Goal: Task Accomplishment & Management: Use online tool/utility

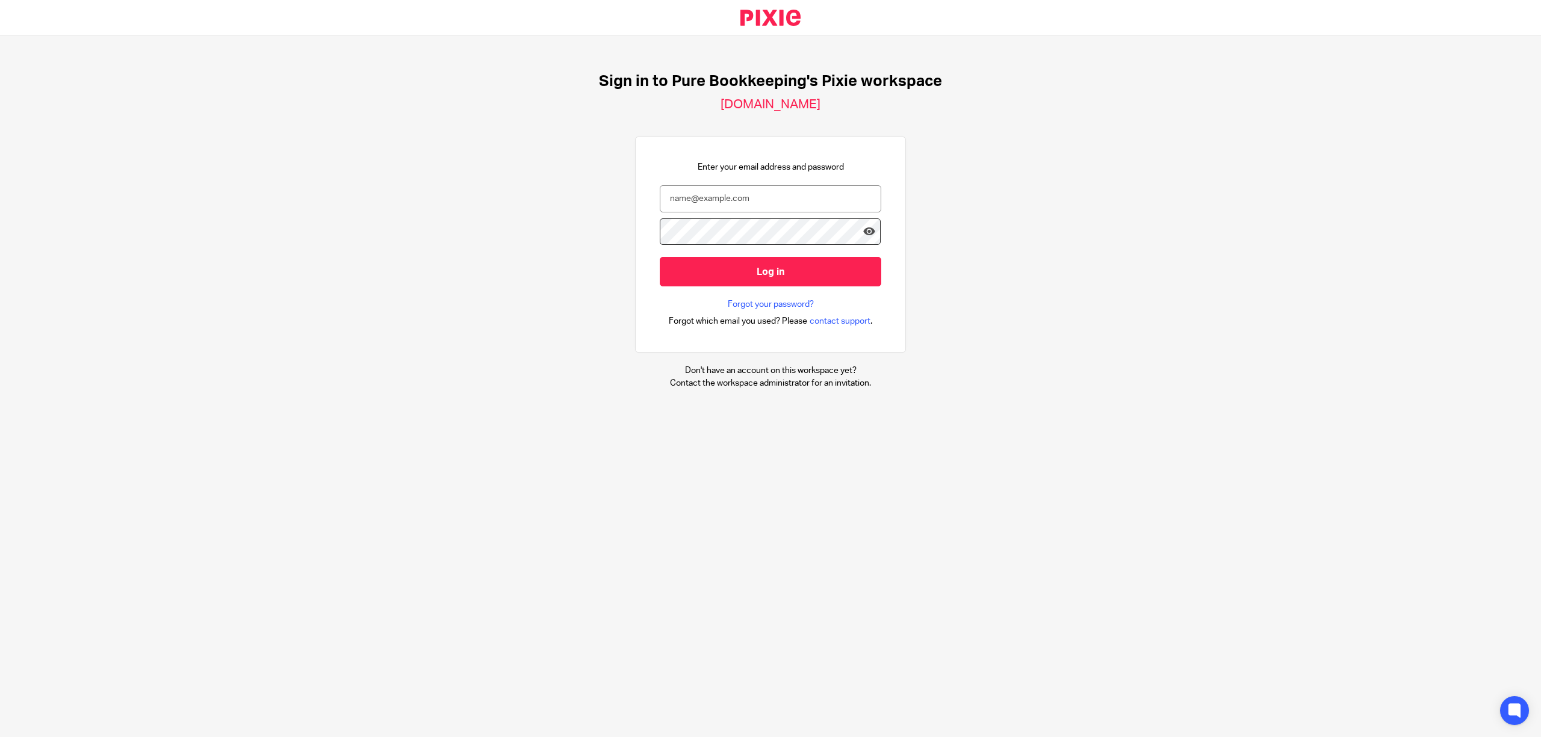
type input "annalou@purebk.com.au"
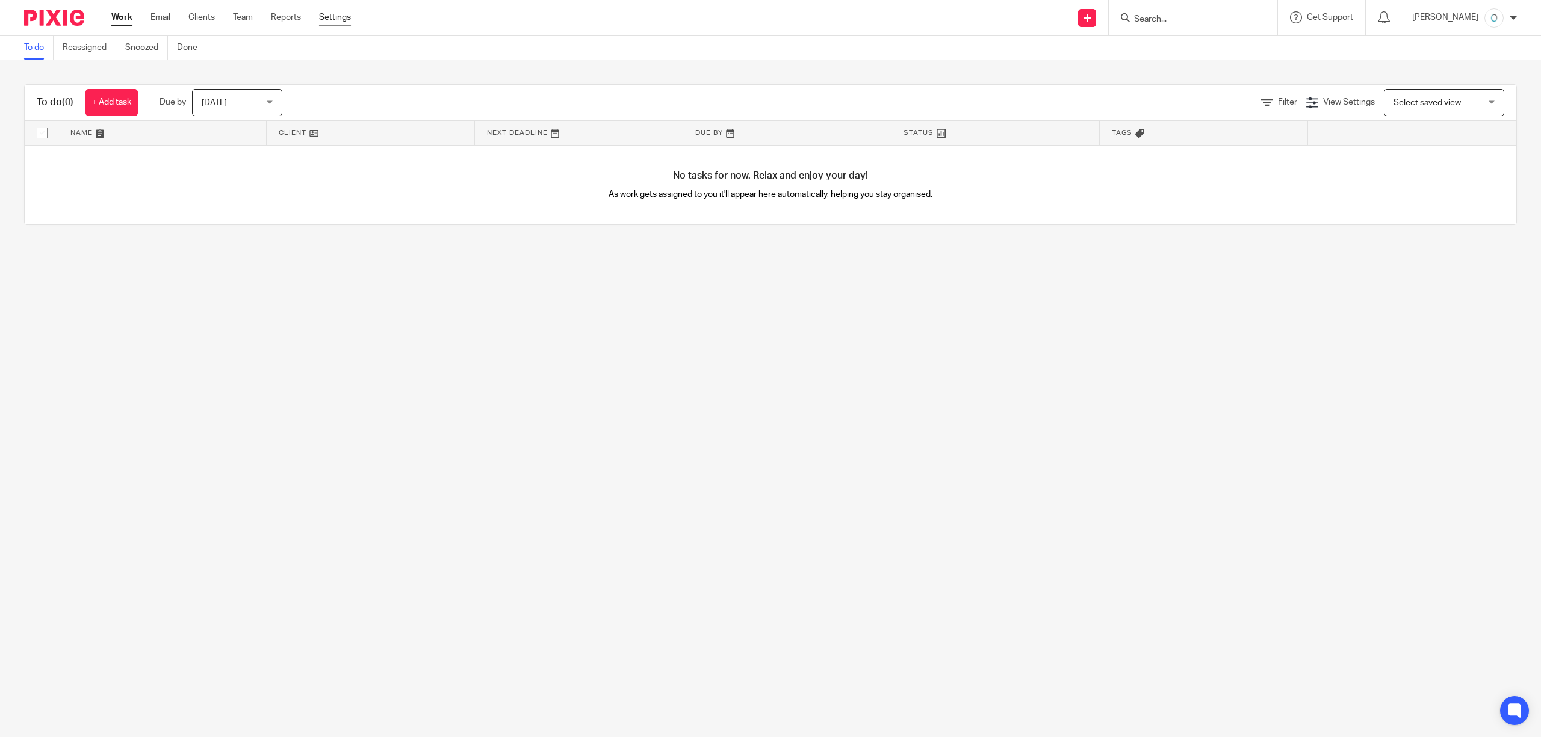
click at [328, 18] on link "Settings" at bounding box center [335, 17] width 32 height 12
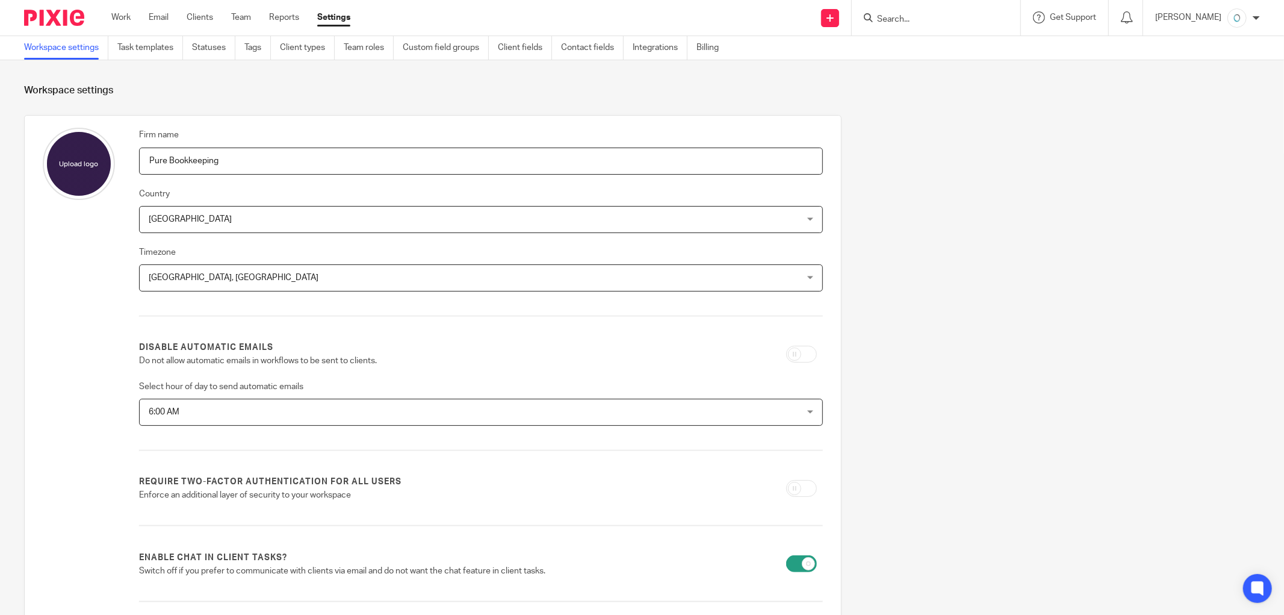
drag, startPoint x: 1069, startPoint y: 214, endPoint x: 544, endPoint y: 89, distance: 539.6
click at [1069, 215] on div "Firm name Pure Bookkeeping Country Australia Australia Afghanistan Albania Alge…" at bounding box center [632, 466] width 1254 height 702
click at [153, 43] on link "Task templates" at bounding box center [150, 47] width 66 height 23
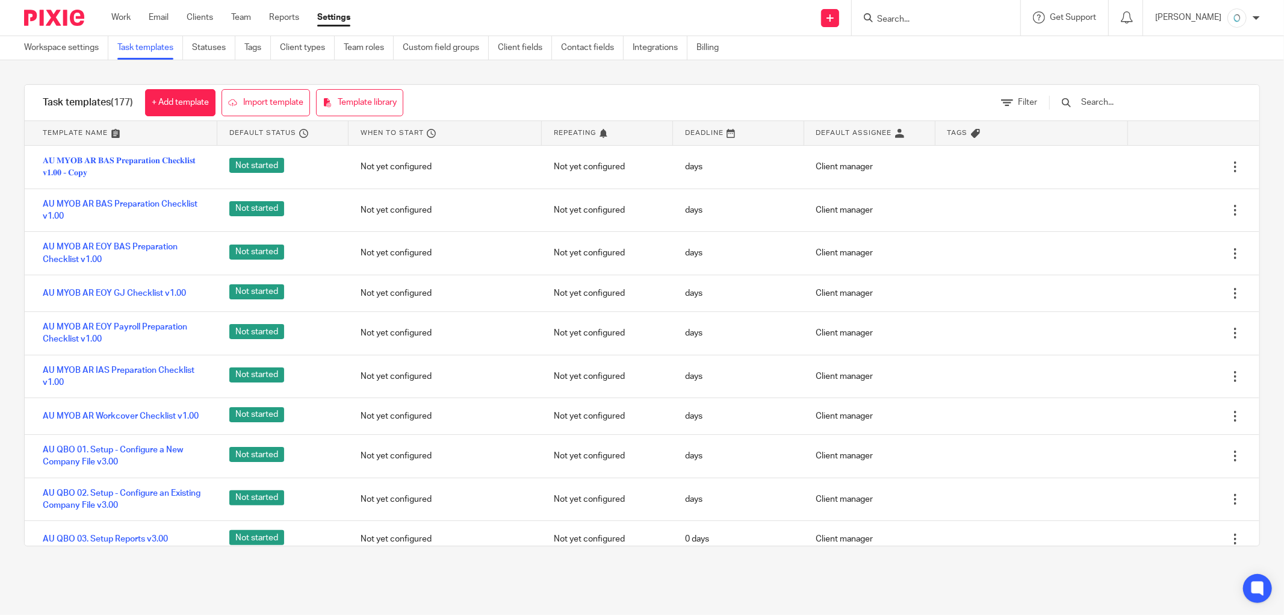
click at [1134, 102] on input "text" at bounding box center [1150, 102] width 140 height 13
paste input "AU XERO Payroll Rec & Review - 01 PREPARE (M2) v2.00"
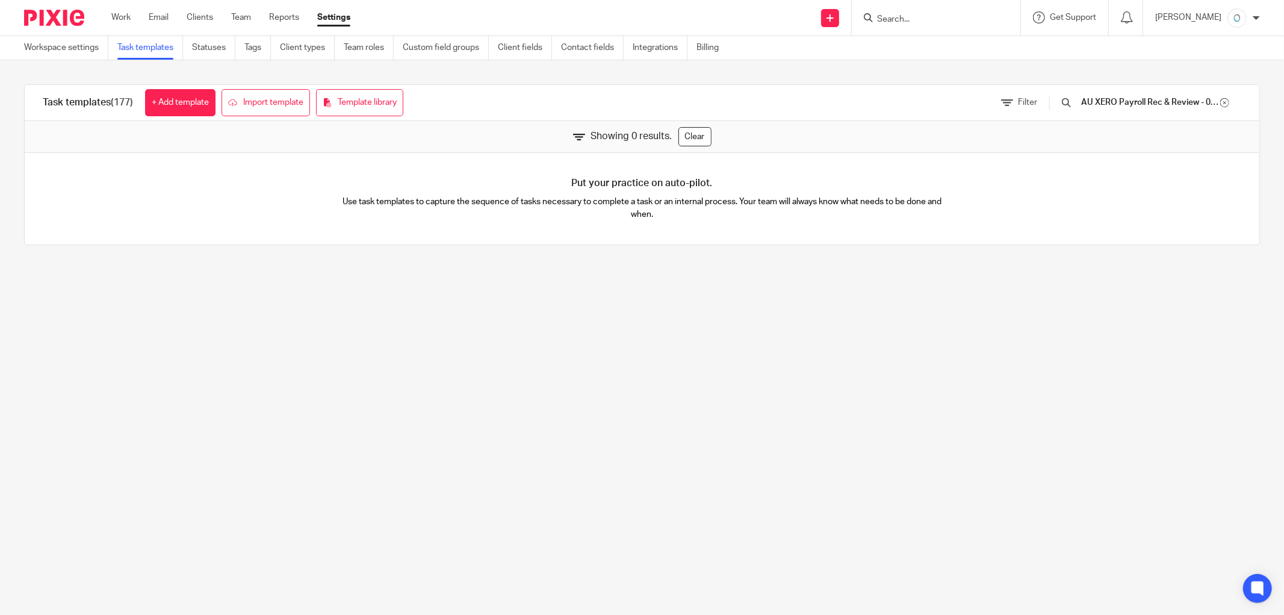
drag, startPoint x: 1081, startPoint y: 107, endPoint x: 964, endPoint y: 107, distance: 116.8
click at [964, 107] on div "Task templates (177) + Add template Import template Template library Filter AU …" at bounding box center [642, 103] width 1235 height 36
click at [1096, 99] on input "AU XERO Payroll Rec & Review - 01 PREPARE (M2)" at bounding box center [1150, 102] width 140 height 13
drag, startPoint x: 1108, startPoint y: 109, endPoint x: 1110, endPoint y: 102, distance: 7.0
click at [1108, 108] on input "AU XERO Payroll Rec & Review - 01 PREPARE (M2)" at bounding box center [1150, 102] width 140 height 13
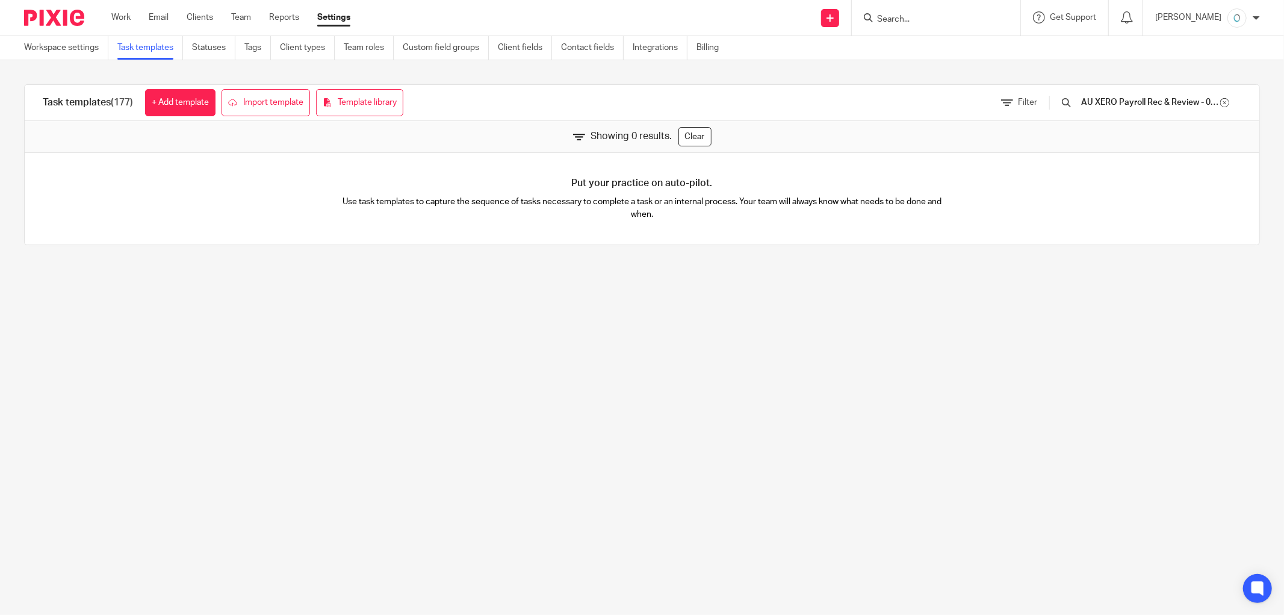
drag, startPoint x: 1110, startPoint y: 101, endPoint x: 1074, endPoint y: 101, distance: 35.5
click at [1074, 101] on div "AU XERO Payroll Rec & Review - 01 PREPARE (M2)" at bounding box center [1145, 102] width 192 height 13
drag, startPoint x: 1150, startPoint y: 104, endPoint x: 1283, endPoint y: 111, distance: 133.9
click at [1283, 111] on main "Workspace settings Task templates Statuses Tags Client types Team roles Custom …" at bounding box center [642, 307] width 1284 height 615
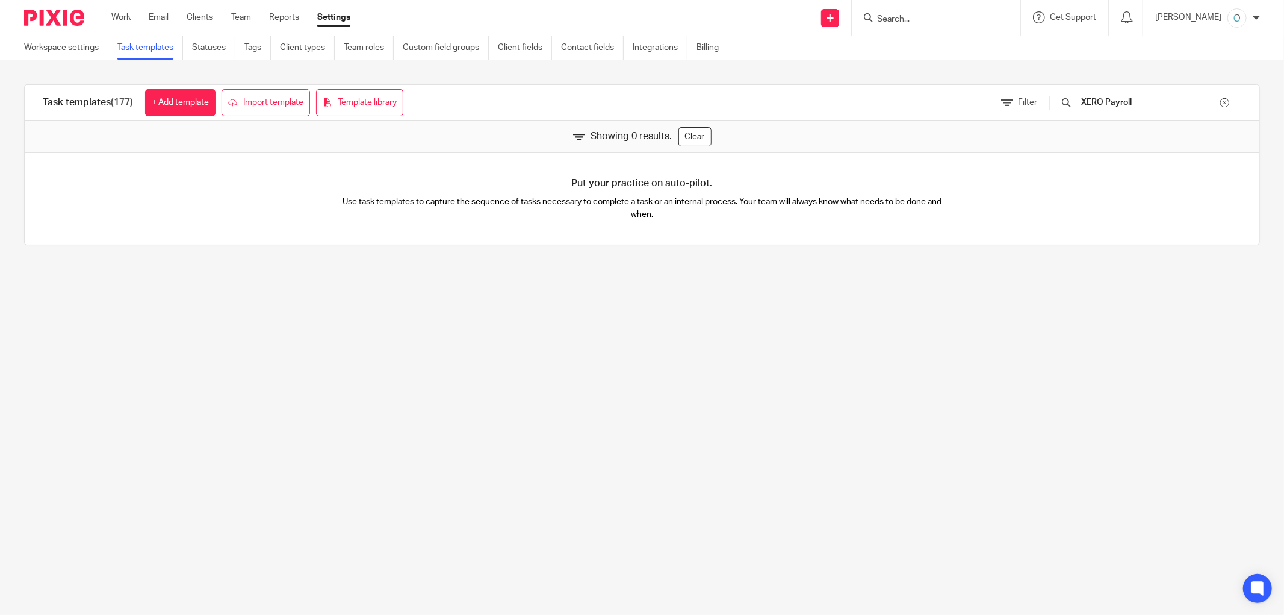
scroll to position [0, 0]
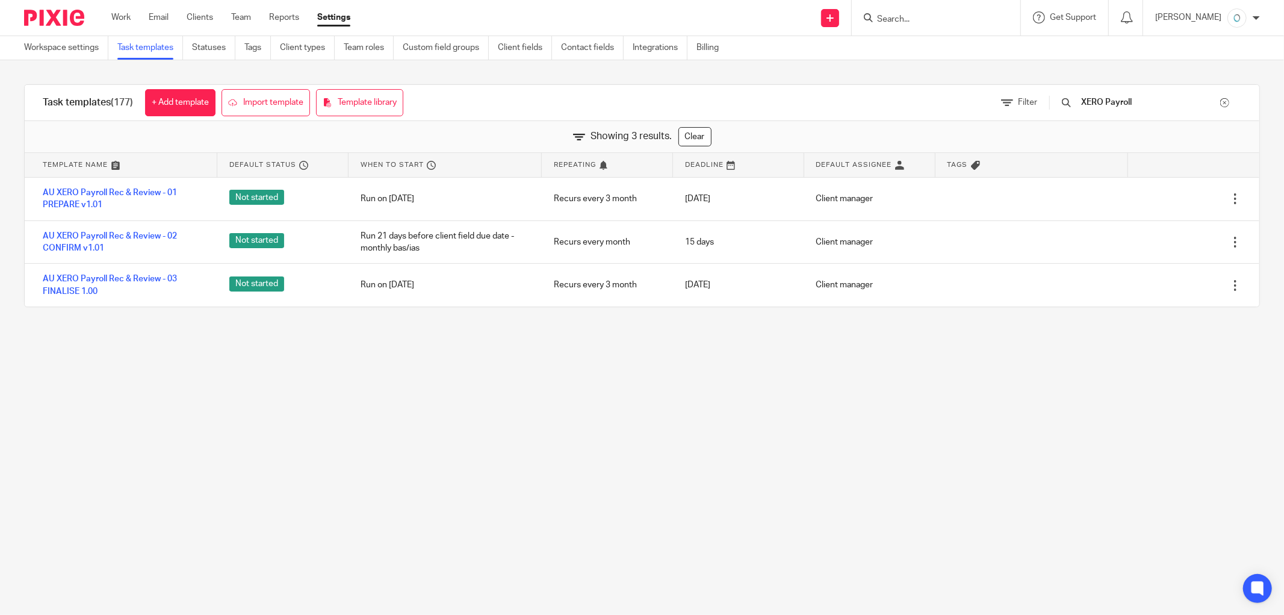
drag, startPoint x: 1150, startPoint y: 99, endPoint x: 1105, endPoint y: 144, distance: 64.3
click at [1046, 97] on div "Filter XERO Payroll" at bounding box center [1121, 103] width 276 height 36
paste input "M2)"
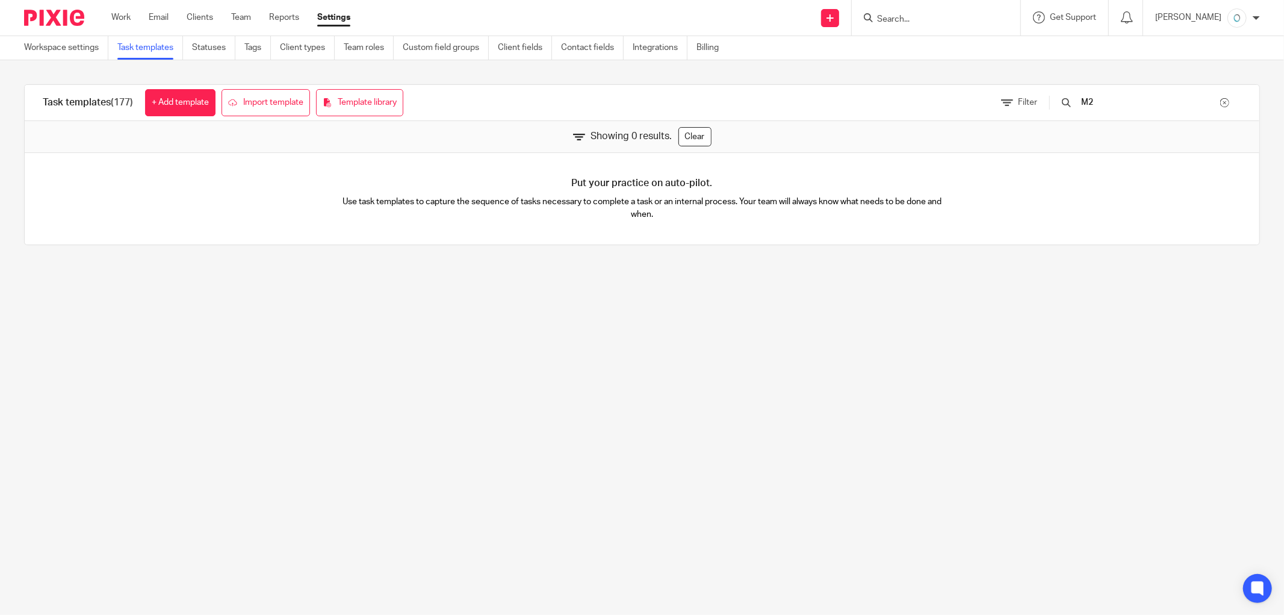
click at [1097, 98] on input "M2" at bounding box center [1150, 102] width 140 height 13
drag, startPoint x: 1116, startPoint y: 102, endPoint x: 1076, endPoint y: 102, distance: 39.7
click at [1076, 102] on div "M2" at bounding box center [1145, 102] width 192 height 13
paste input "XERO Payroll Rec"
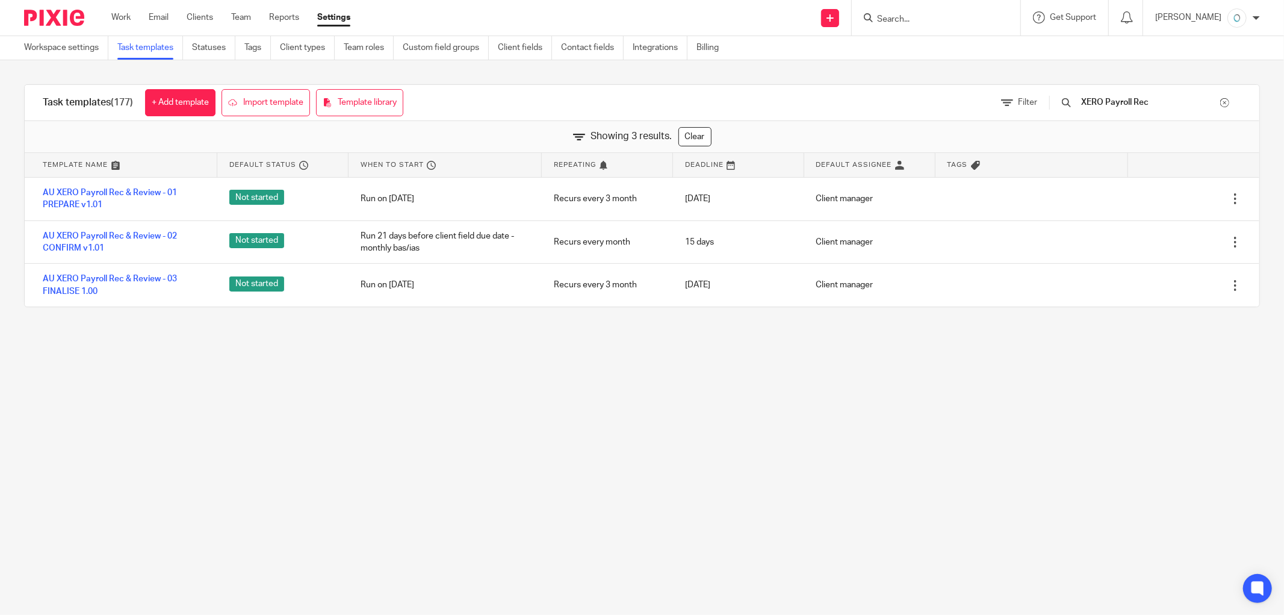
type input "XERO Payroll Rec"
click at [1220, 100] on div at bounding box center [1224, 102] width 9 height 9
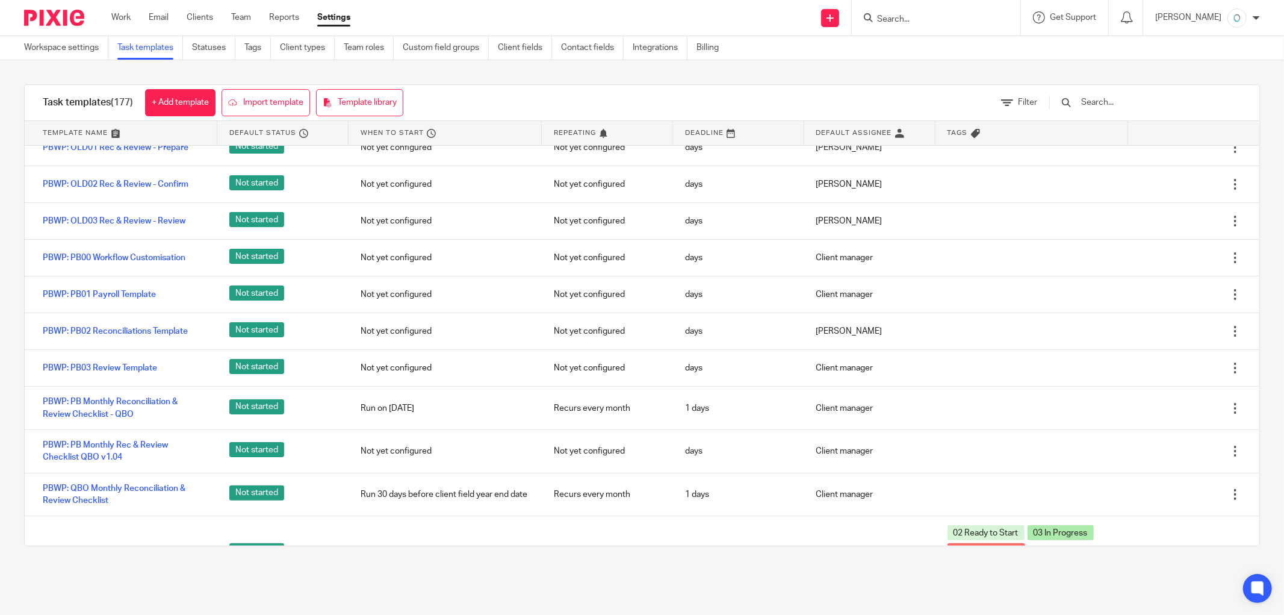
scroll to position [4146, 0]
